Goal: Information Seeking & Learning: Find specific fact

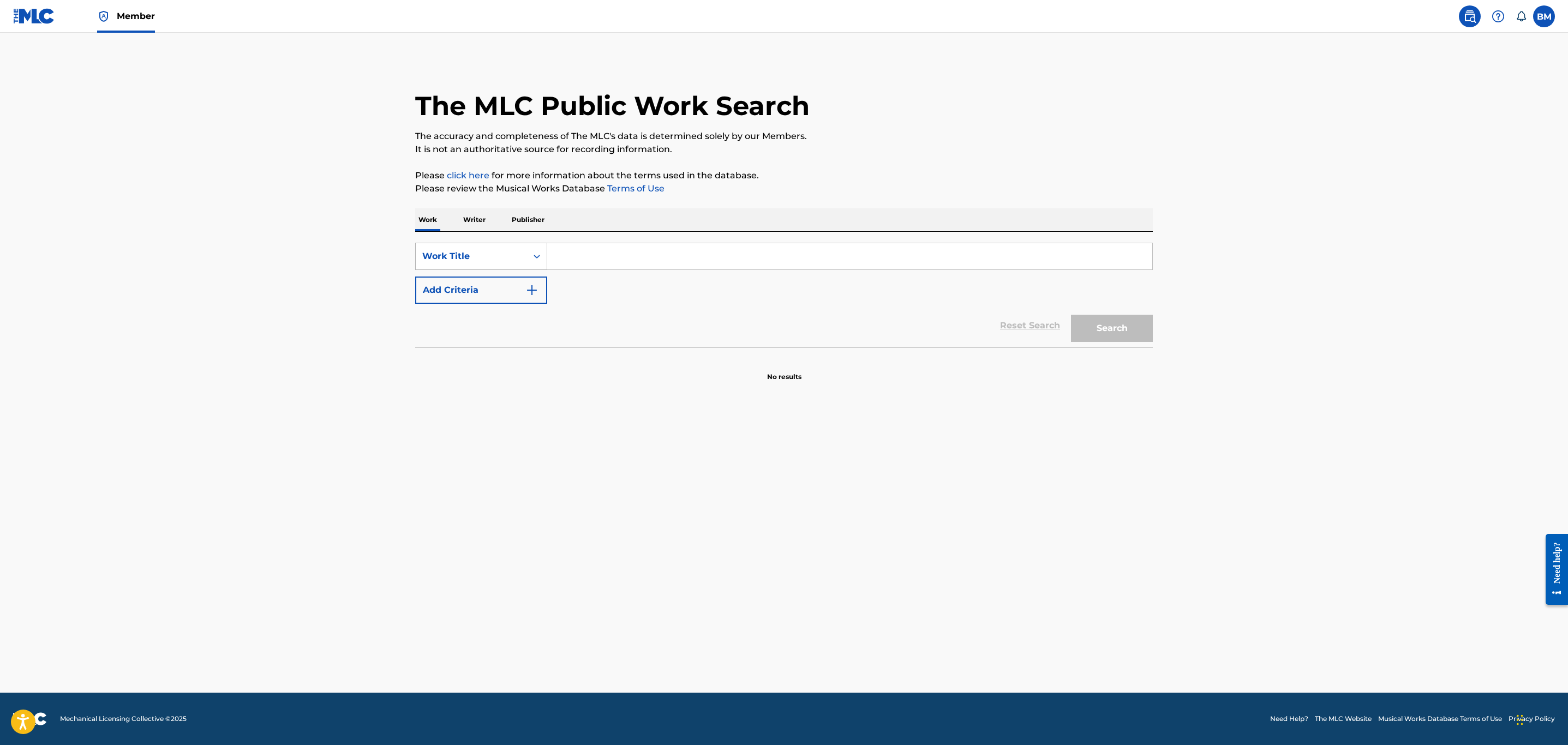
click at [495, 267] on div "Work Title" at bounding box center [471, 256] width 111 height 21
click at [471, 292] on div "MLC Song Code" at bounding box center [481, 284] width 131 height 27
click at [557, 262] on input "Search Form" at bounding box center [850, 256] width 605 height 26
click at [639, 354] on section "No results" at bounding box center [784, 368] width 738 height 29
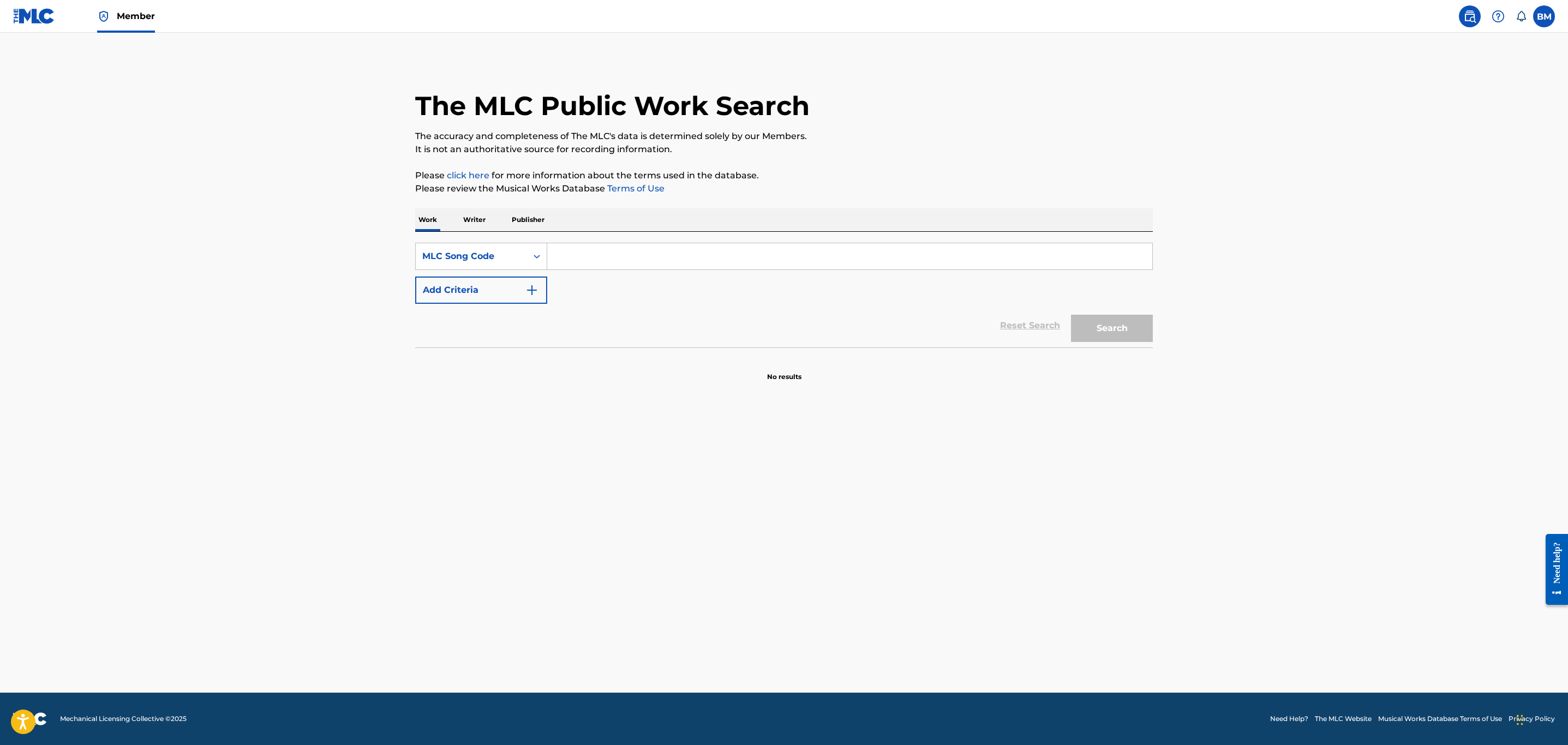
click at [742, 267] on input "Search Form" at bounding box center [850, 256] width 605 height 26
paste input "F"
type input "F08879"
click at [1071, 315] on button "Search" at bounding box center [1111, 328] width 82 height 27
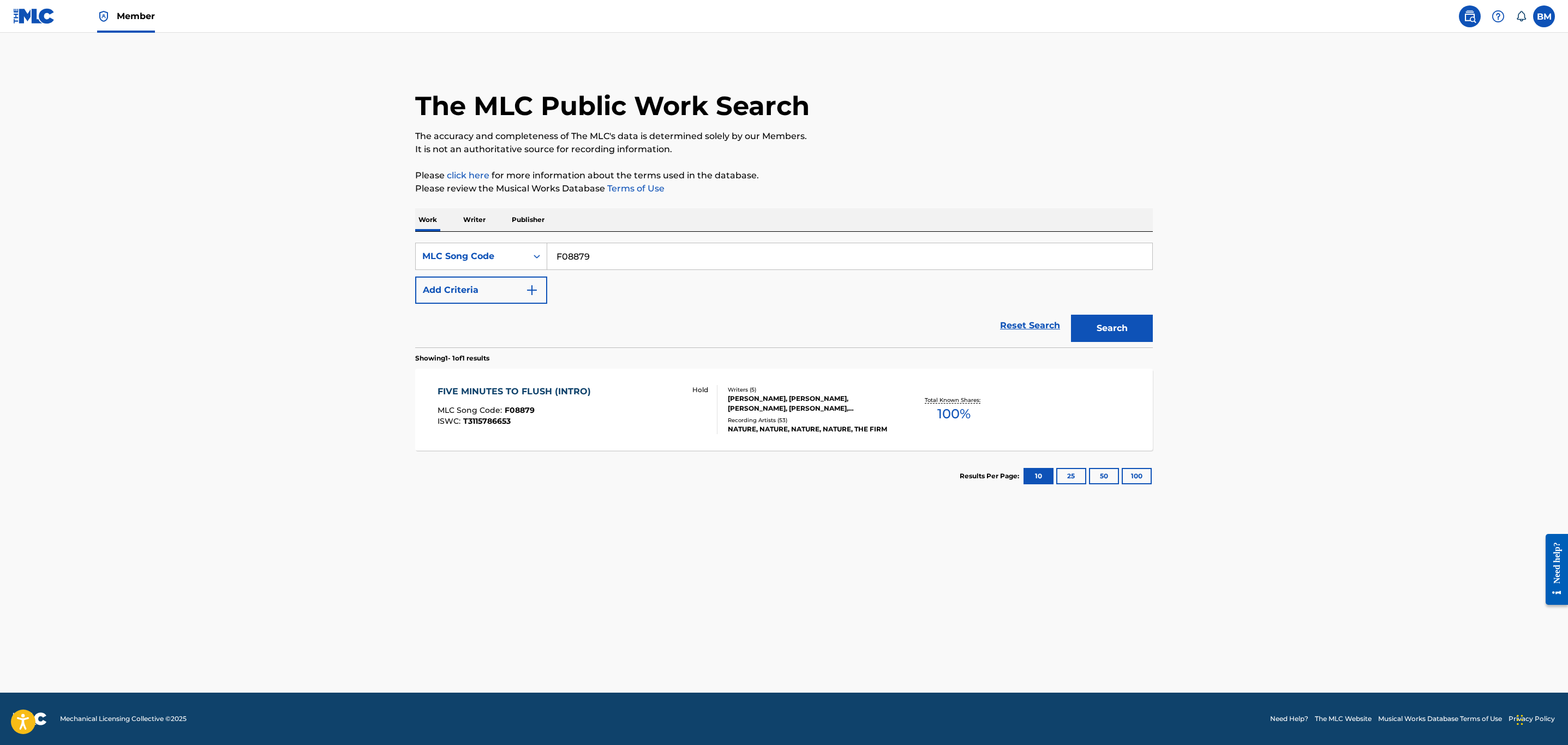
click at [646, 418] on div "FIVE MINUTES TO FLUSH (INTRO) MLC Song Code : F08879 ISWC : T3115786653 Hold" at bounding box center [578, 410] width 281 height 49
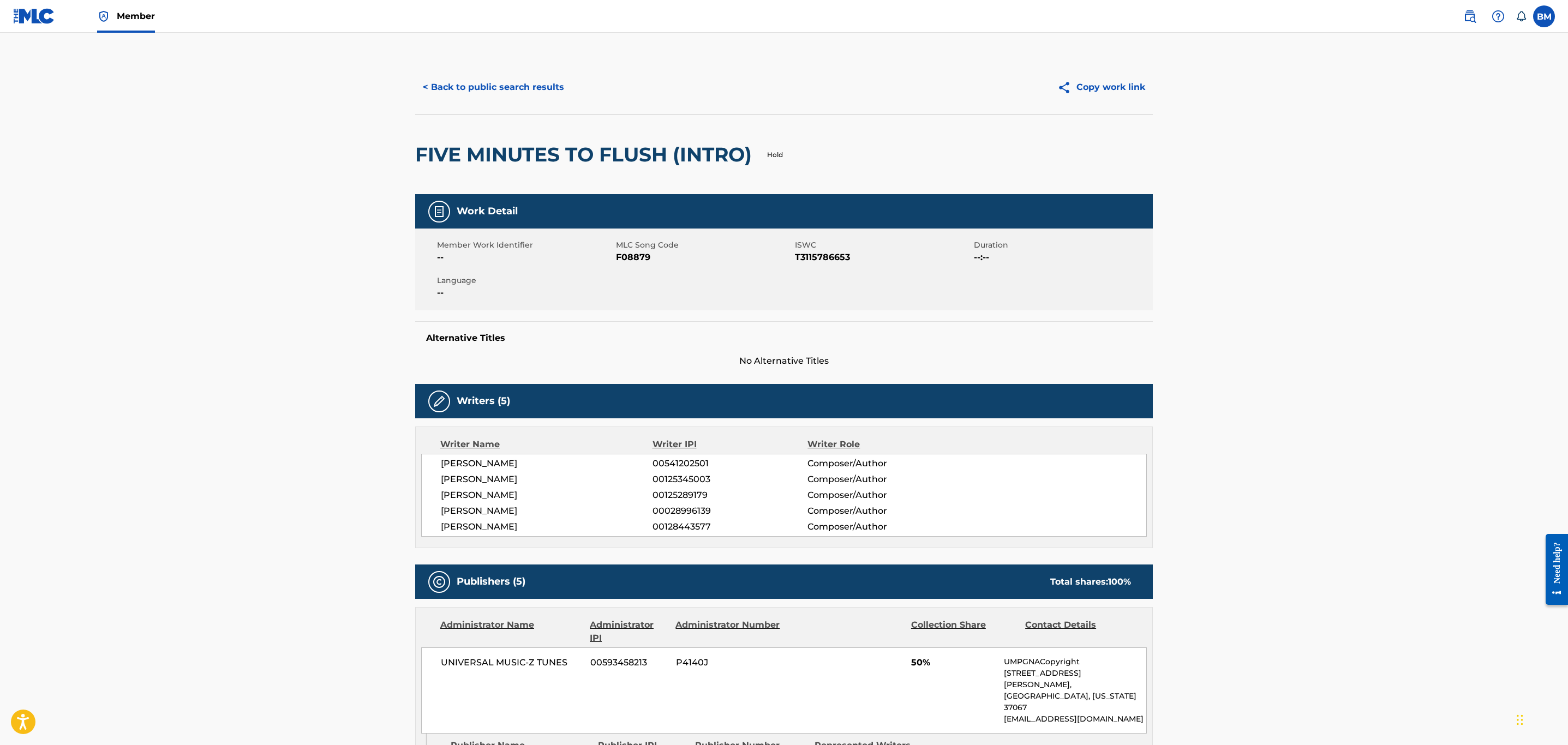
click at [461, 96] on button "< Back to public search results" at bounding box center [493, 87] width 156 height 27
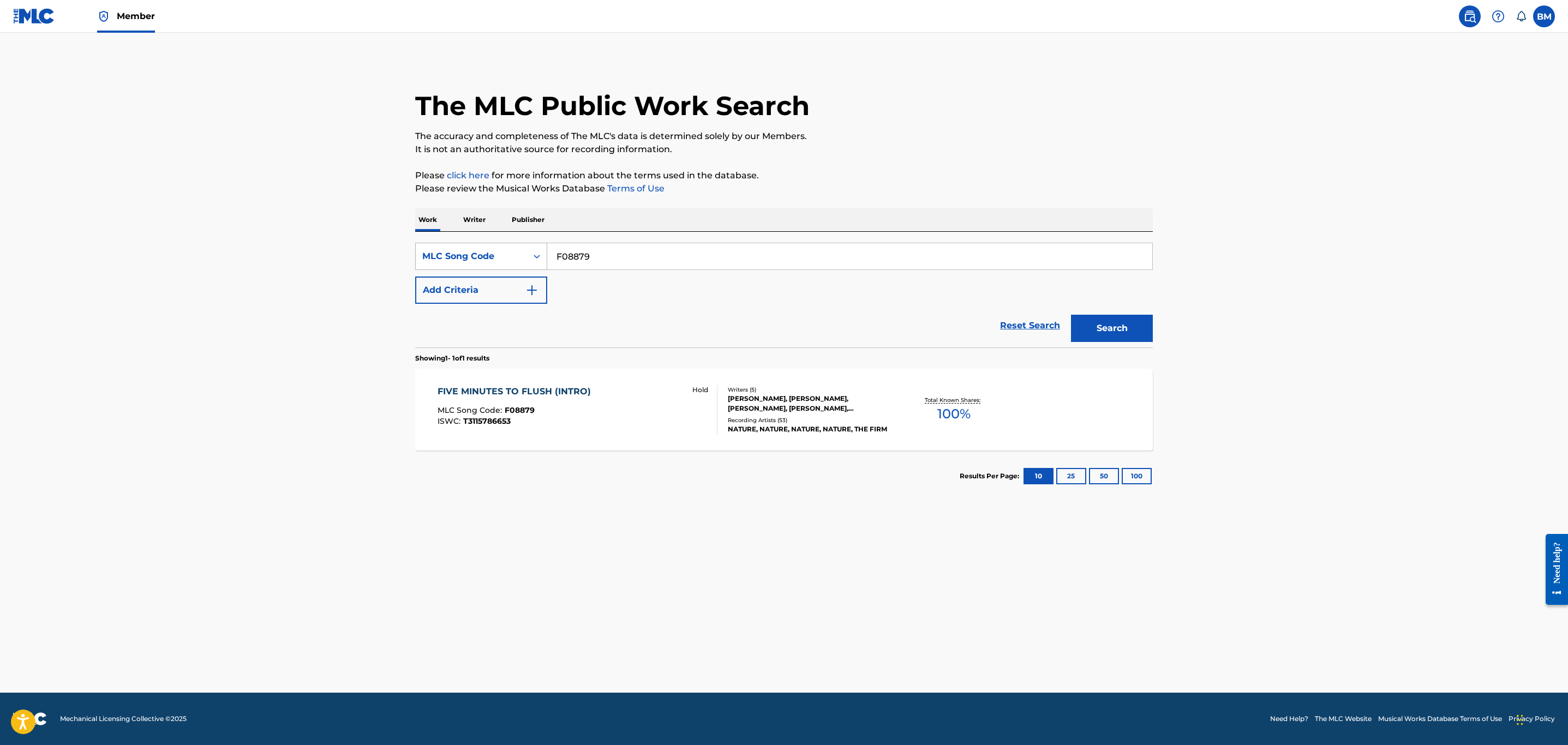
drag, startPoint x: 634, startPoint y: 254, endPoint x: 443, endPoint y: 248, distance: 191.1
click at [443, 248] on div "SearchWithCriteria60af29f1-fad1-404a-a8ac-b313335322e4 MLC Song Code F08879" at bounding box center [784, 256] width 738 height 27
type input "F32988"
click at [1071, 315] on button "Search" at bounding box center [1111, 328] width 82 height 27
click at [572, 418] on div "MLC Song Code : F32988" at bounding box center [560, 423] width 245 height 11
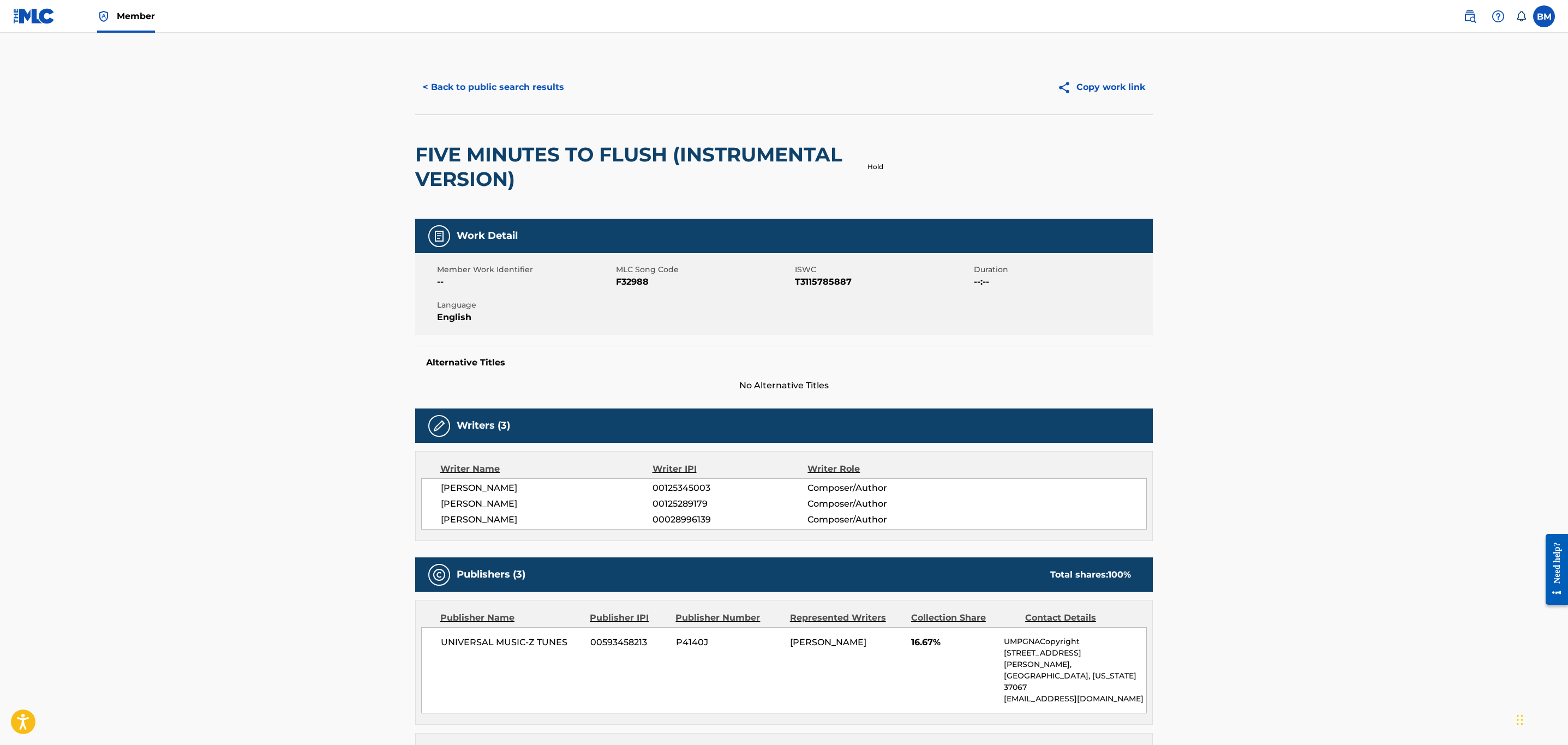
click at [506, 88] on button "< Back to public search results" at bounding box center [493, 87] width 156 height 27
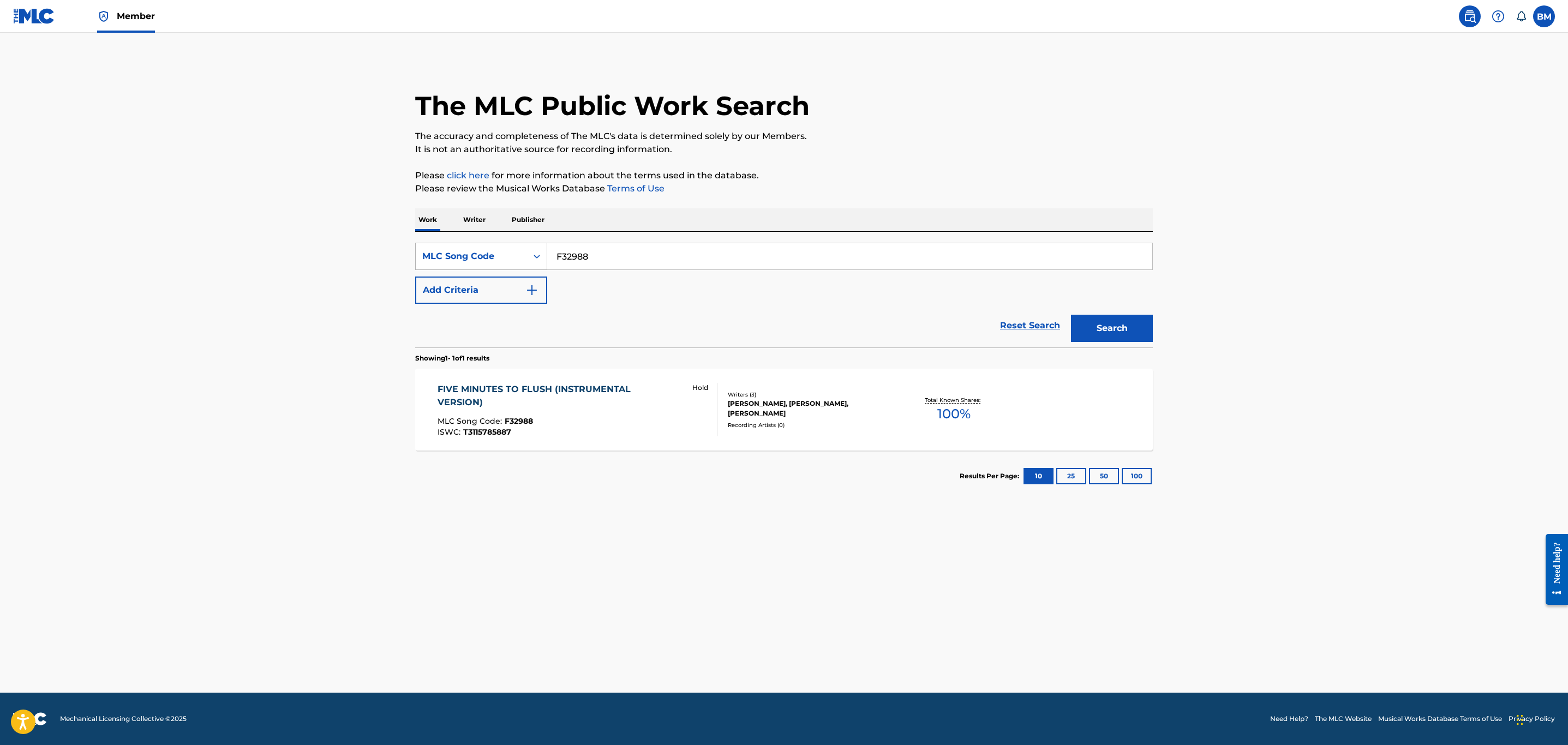
drag, startPoint x: 527, startPoint y: 264, endPoint x: 483, endPoint y: 257, distance: 44.6
click at [483, 257] on div "SearchWithCriteria60af29f1-fad1-404a-a8ac-b313335322e4 MLC Song Code F32988" at bounding box center [784, 256] width 738 height 27
type input "N6841A"
click at [1071, 315] on button "Search" at bounding box center [1111, 328] width 82 height 27
click at [572, 413] on div "NEW ATLANTA MLC Song Code : N6841A ISWC : T9173507614 Hold" at bounding box center [578, 410] width 281 height 49
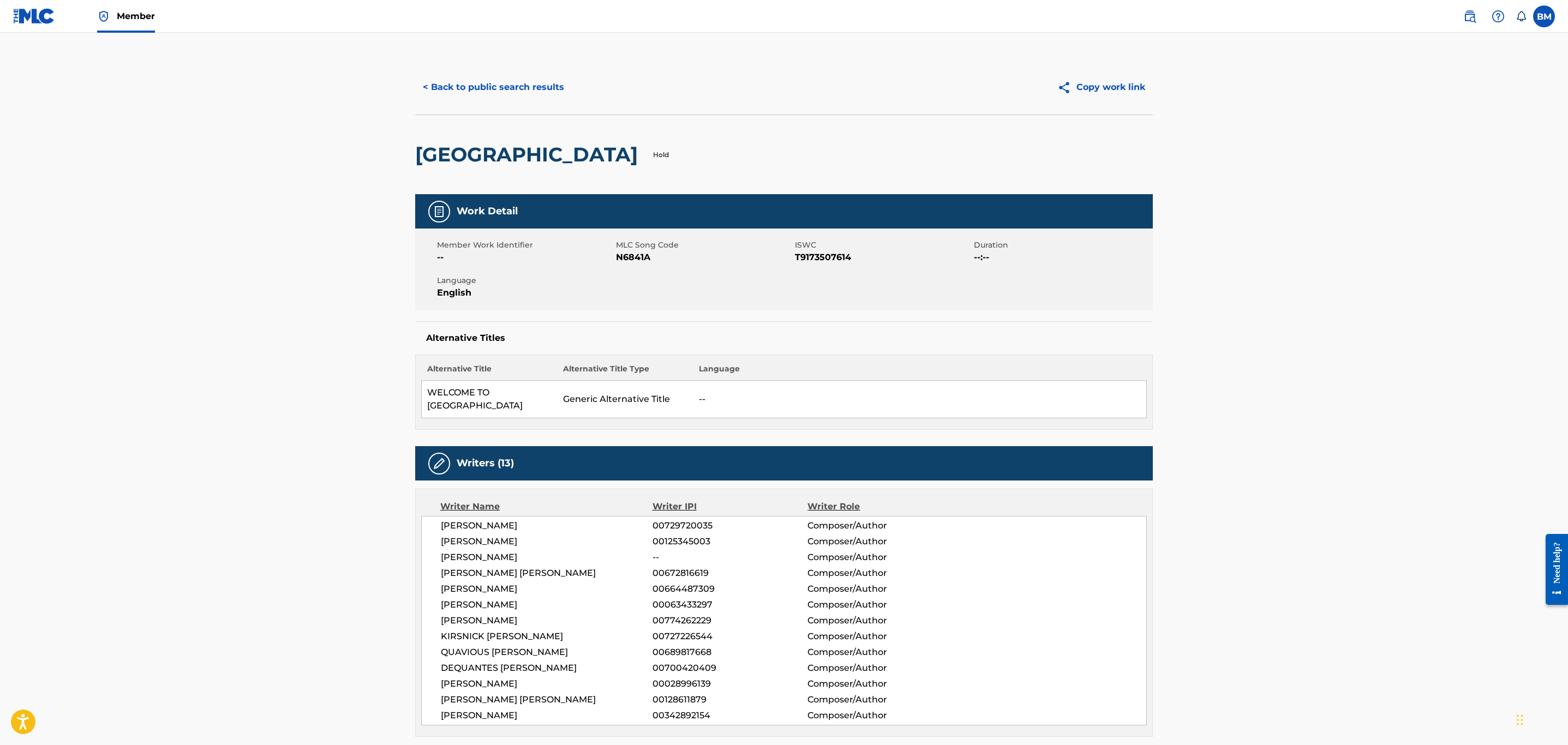
click at [477, 79] on button "< Back to public search results" at bounding box center [493, 87] width 156 height 27
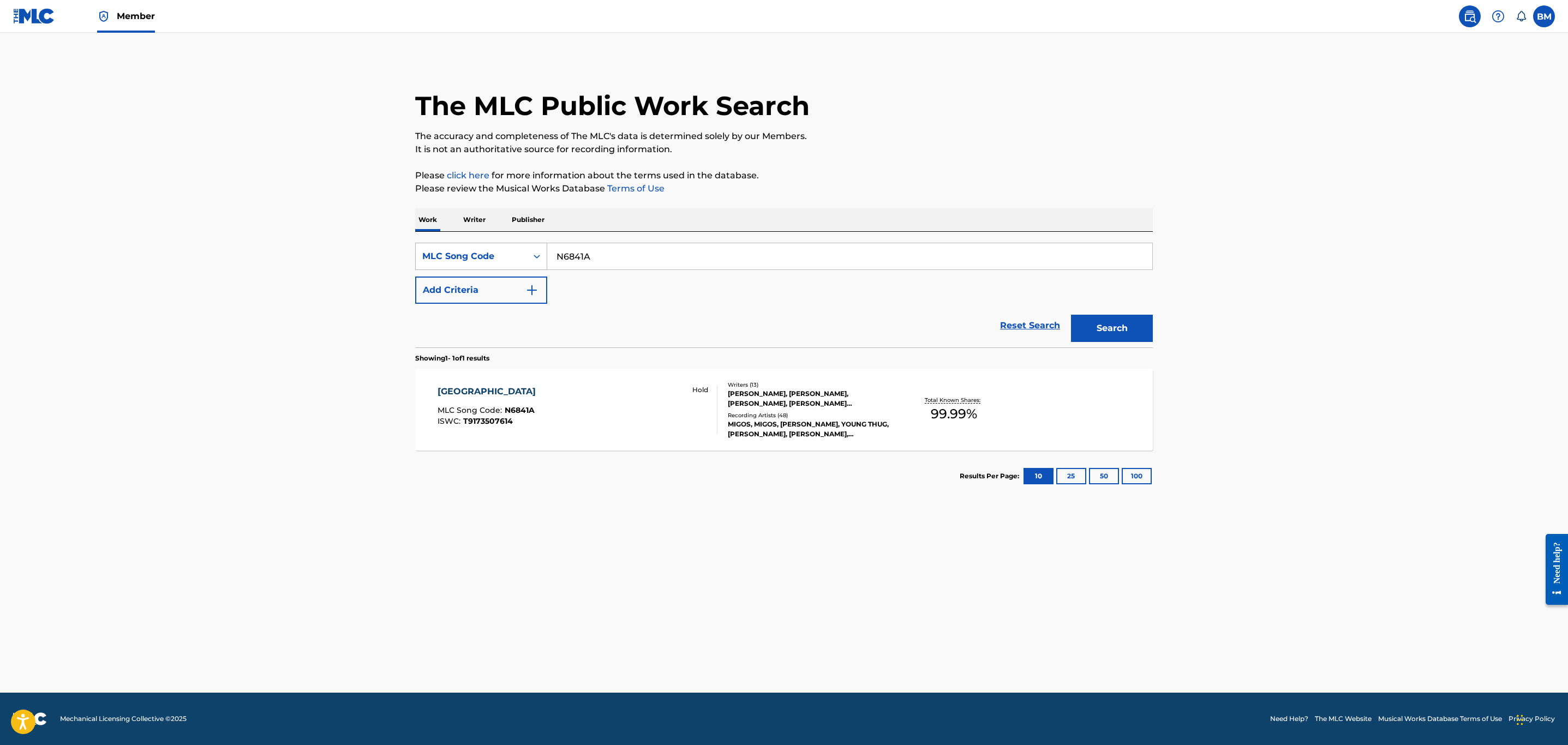
drag, startPoint x: 623, startPoint y: 254, endPoint x: 438, endPoint y: 255, distance: 185.0
click at [438, 255] on div "SearchWithCriteria60af29f1-fad1-404a-a8ac-b313335322e4 MLC Song Code N6841A" at bounding box center [784, 256] width 738 height 27
type input "NH0LM4"
click at [1071, 315] on button "Search" at bounding box center [1111, 328] width 82 height 27
click at [586, 409] on div "NEW ATLANTA MLC Song Code : NH0LM4 ISWC : T9173507614 Hold" at bounding box center [578, 410] width 281 height 49
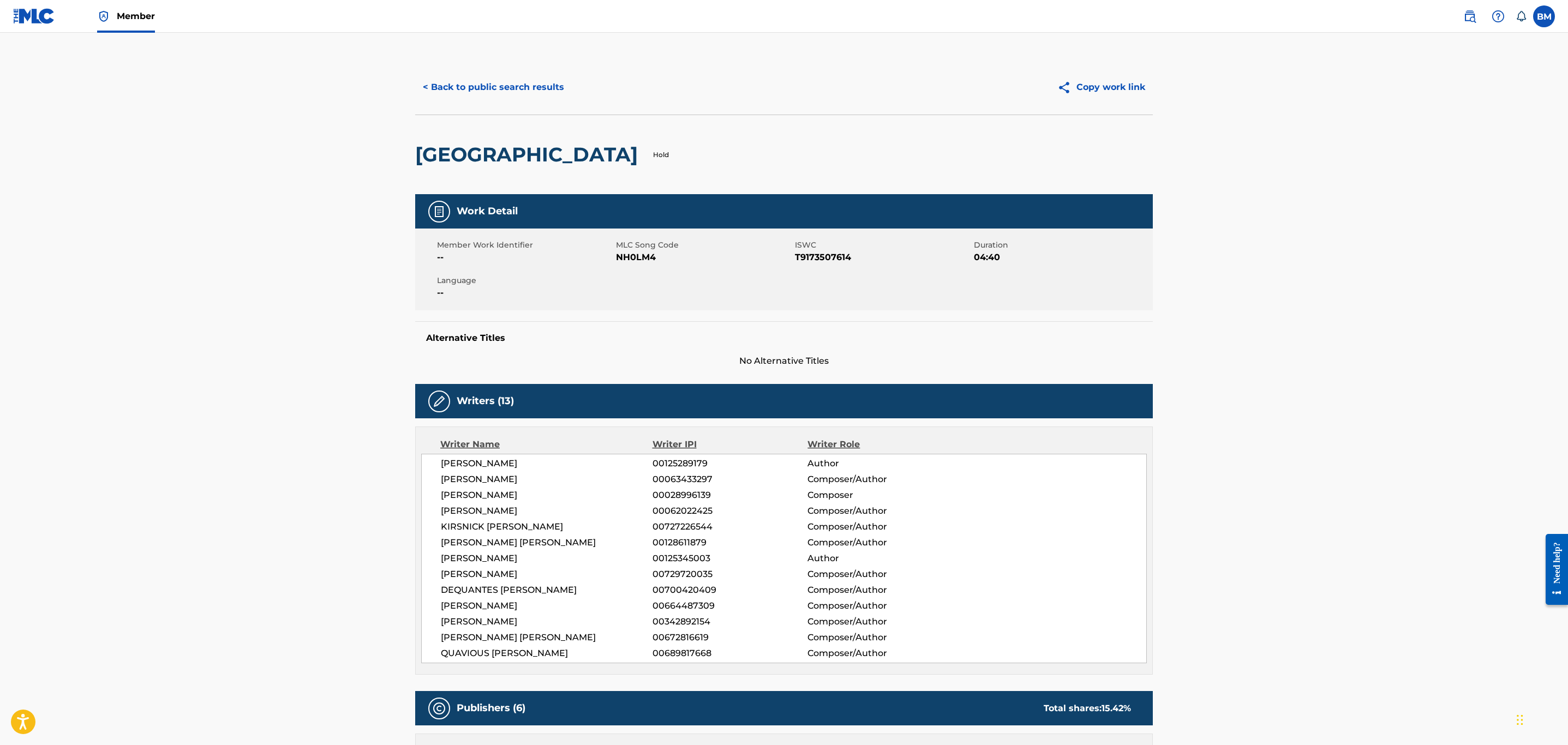
click at [488, 97] on button "< Back to public search results" at bounding box center [493, 87] width 156 height 27
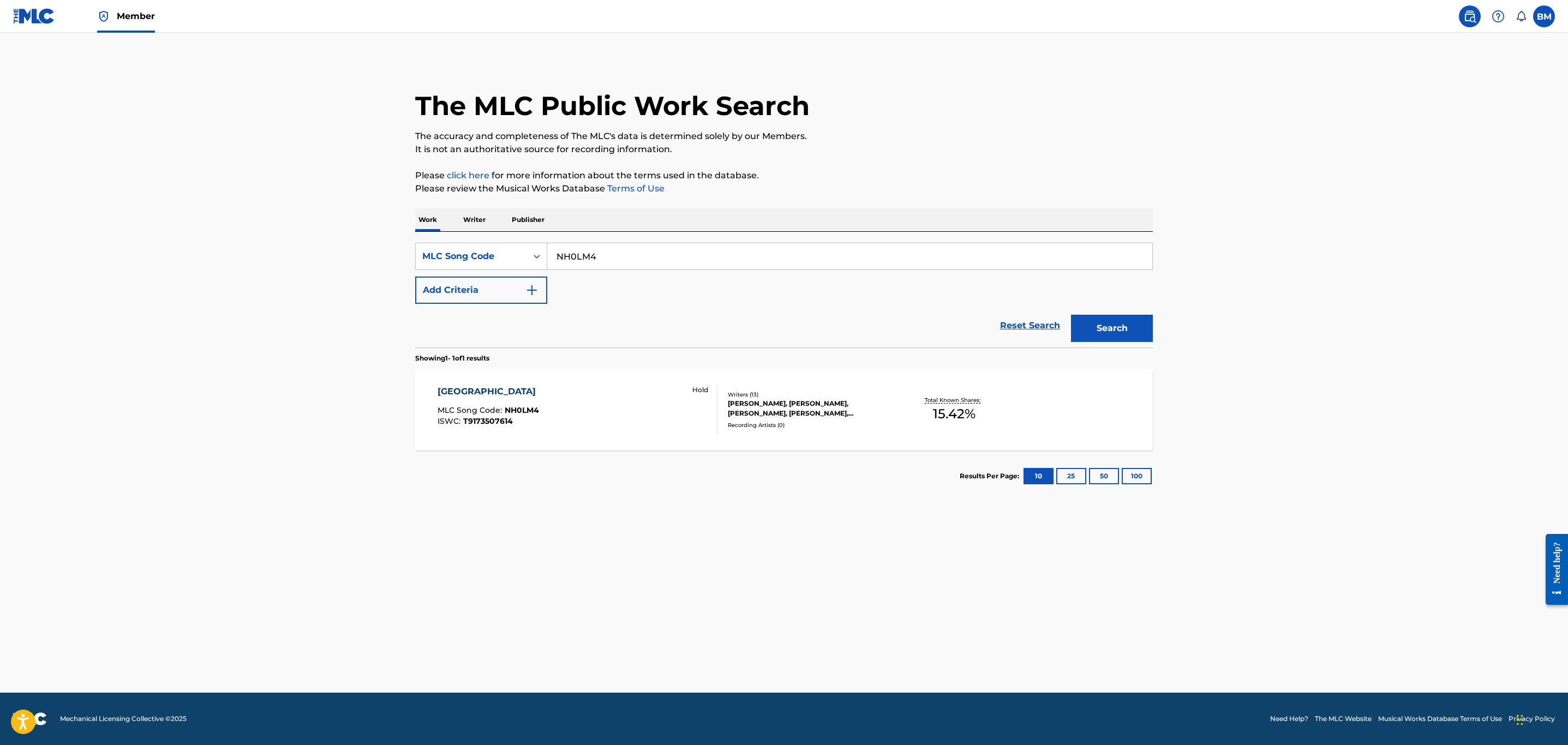
click at [554, 254] on input "NH0LM4" at bounding box center [850, 256] width 605 height 26
type input "A13679"
click at [1071, 315] on button "Search" at bounding box center [1111, 328] width 82 height 27
click at [596, 419] on div "AK DA HOE MLC Song Code : A13679 ISWC : T9046488077 Hold" at bounding box center [578, 410] width 281 height 49
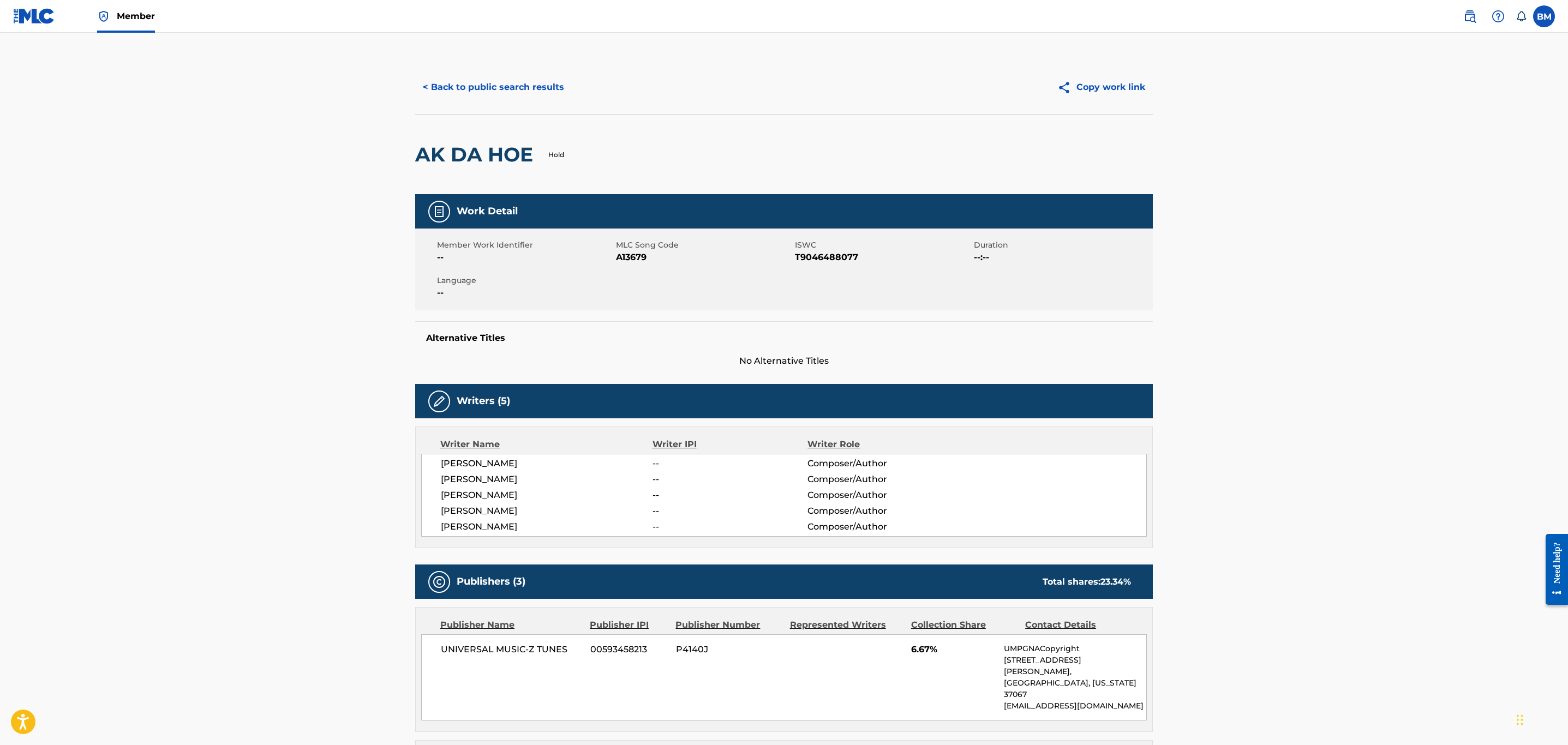
click at [465, 96] on button "< Back to public search results" at bounding box center [493, 87] width 156 height 27
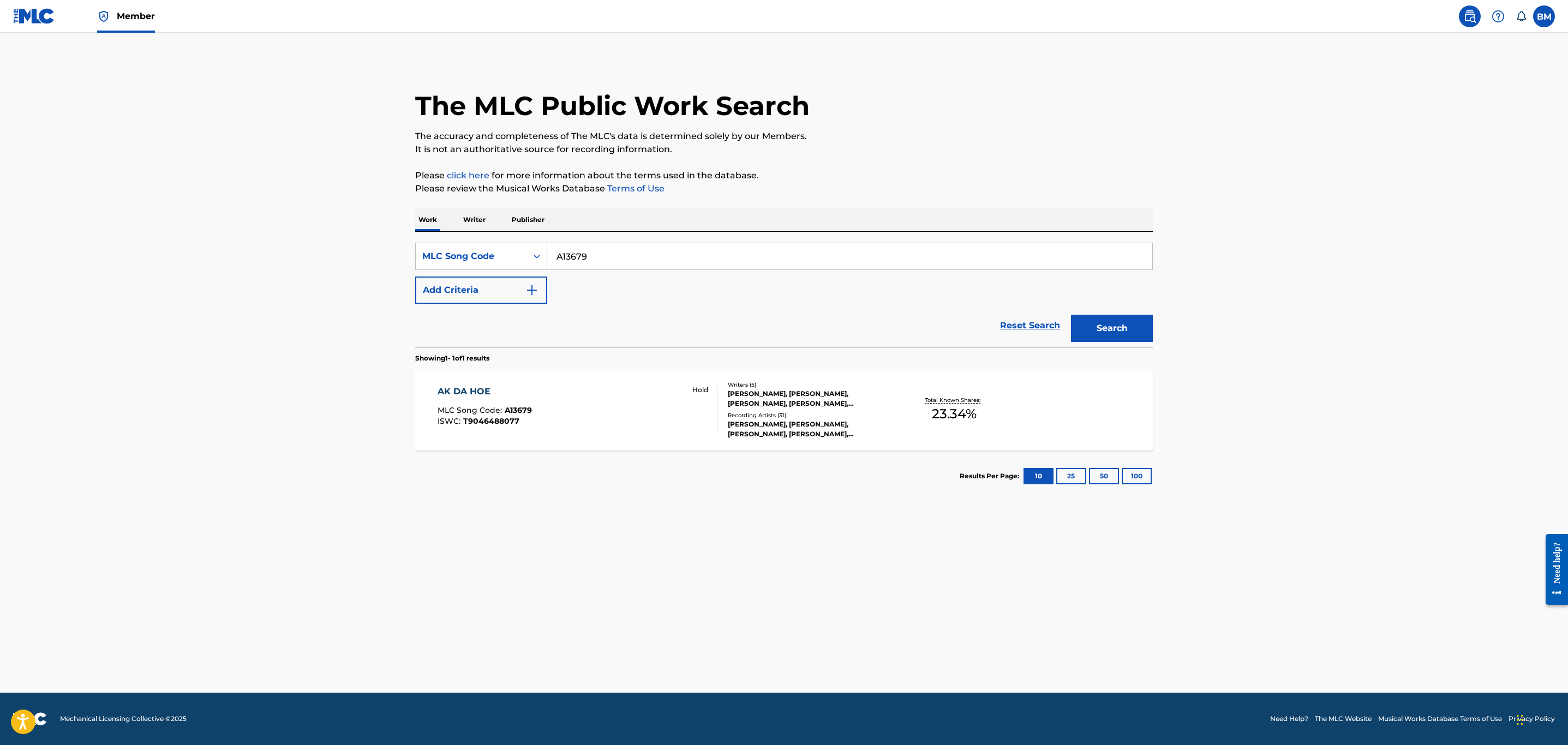
click at [576, 250] on input "A13679" at bounding box center [850, 256] width 605 height 26
click at [569, 259] on input "A13679" at bounding box center [850, 256] width 605 height 26
type input "WB6ATJ"
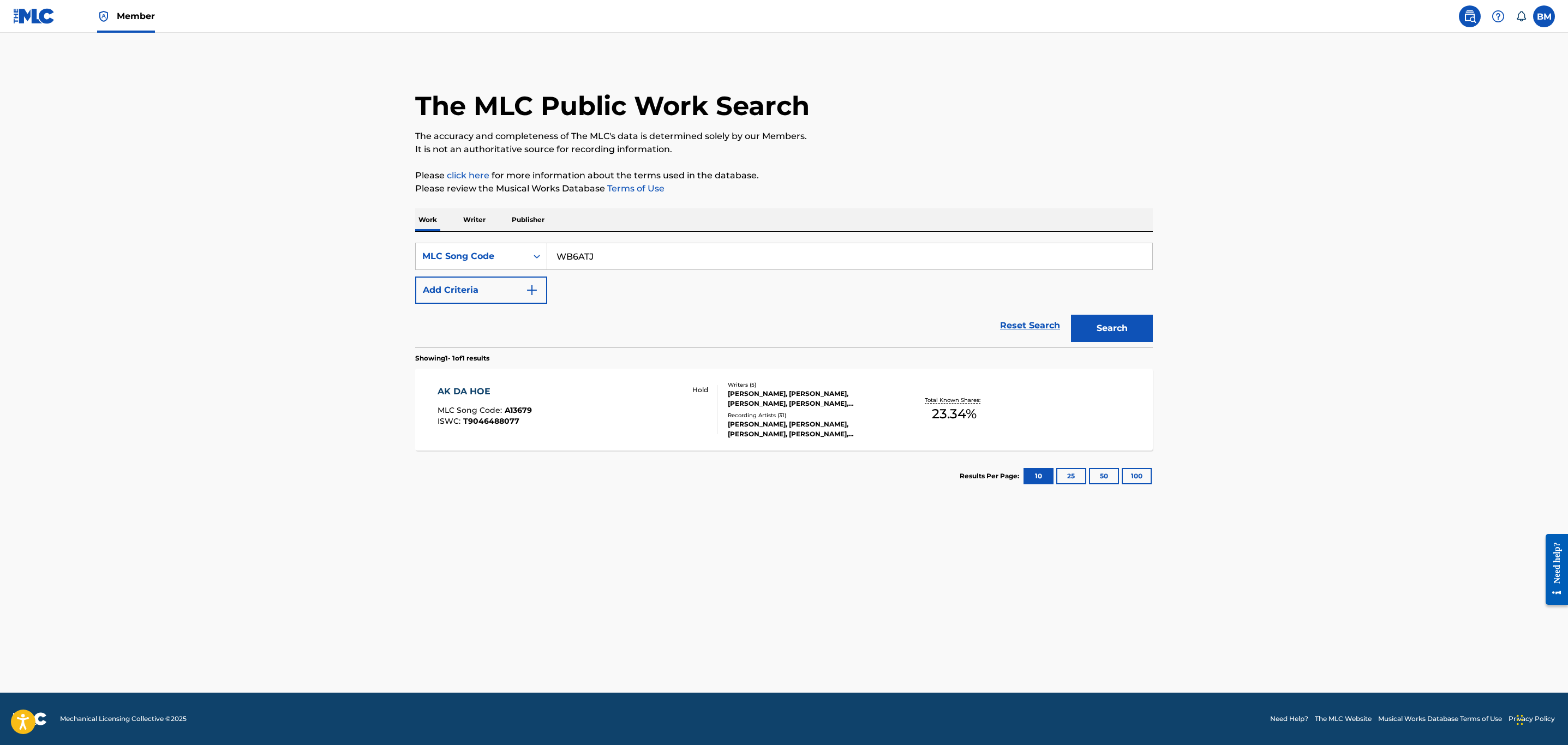
click at [1071, 315] on button "Search" at bounding box center [1111, 328] width 82 height 27
click at [584, 395] on div "WHAT'S IT LIKE (INSTRUMENTAL)" at bounding box center [517, 392] width 158 height 13
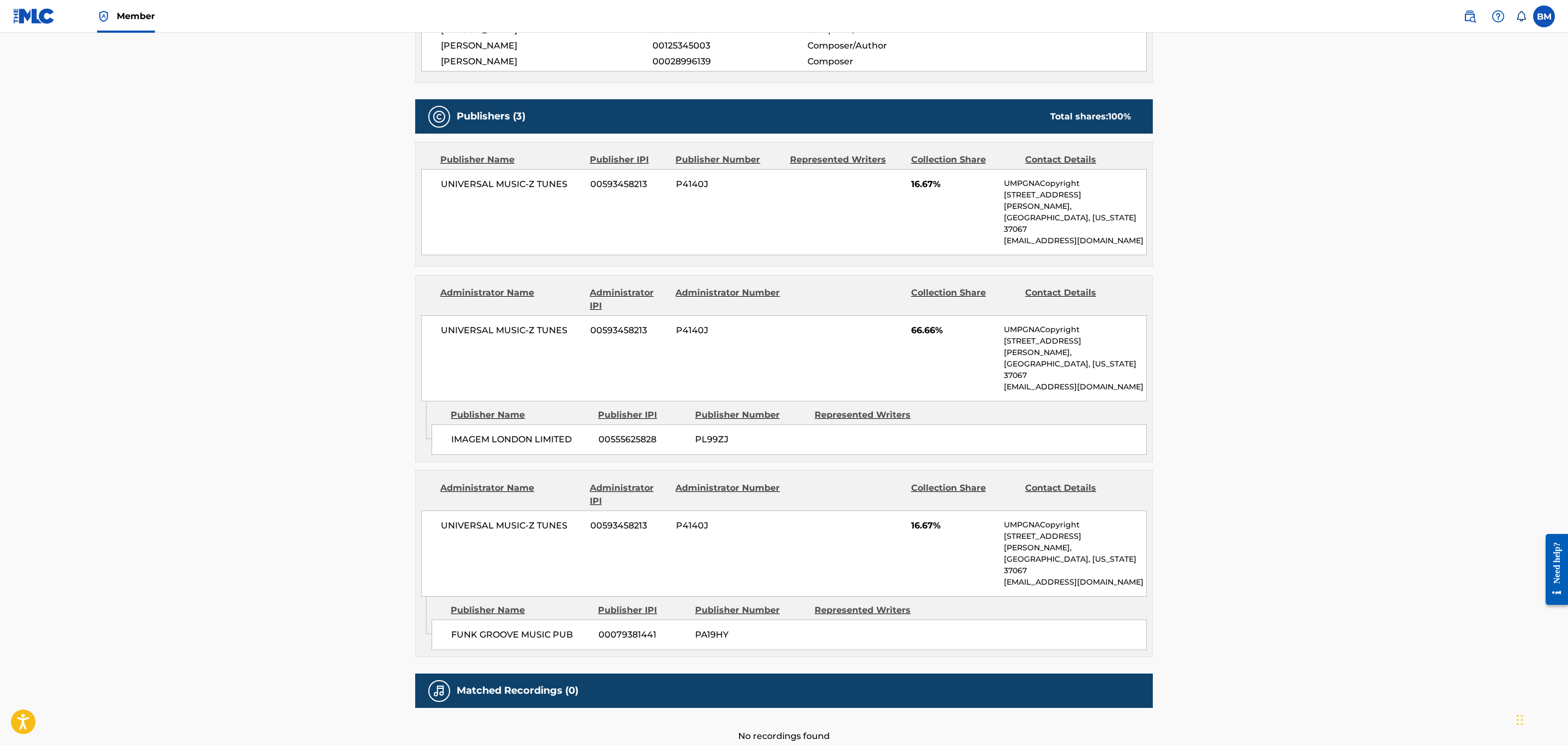
scroll to position [436, 0]
